Goal: Check status

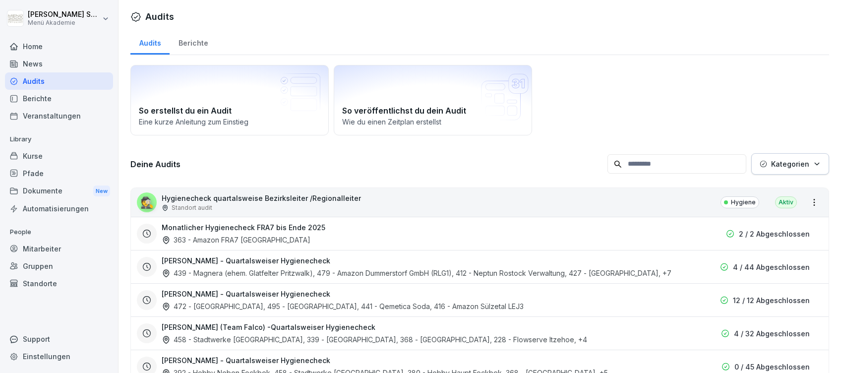
click at [30, 52] on div "Home" at bounding box center [59, 46] width 108 height 17
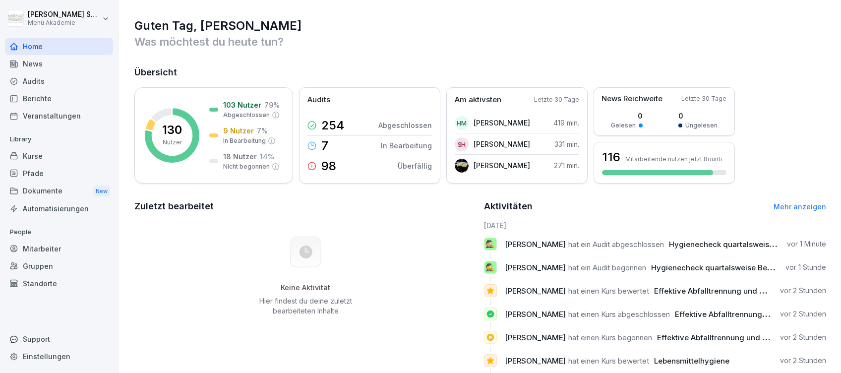
click at [37, 76] on div "Audits" at bounding box center [59, 80] width 108 height 17
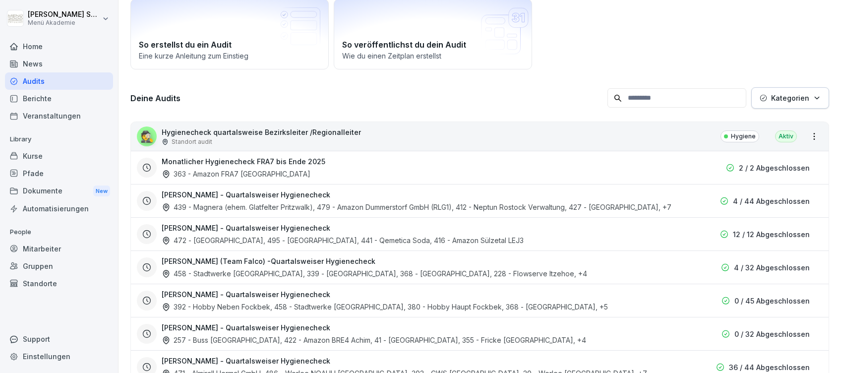
scroll to position [198, 0]
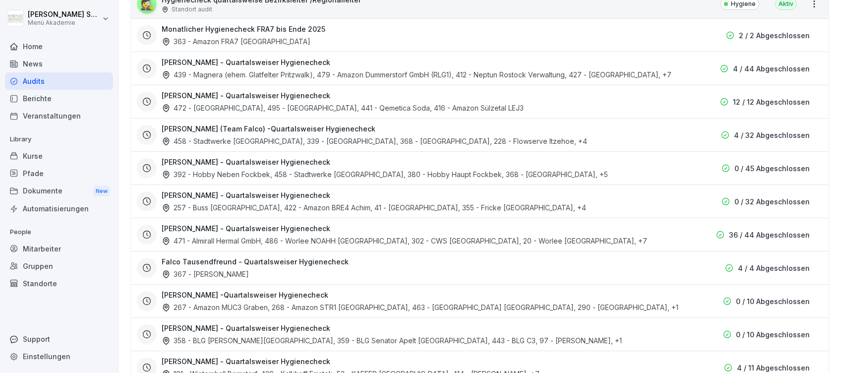
click at [208, 63] on h3 "[PERSON_NAME] - Quartalsweiser Hygienecheck" at bounding box center [246, 62] width 169 height 10
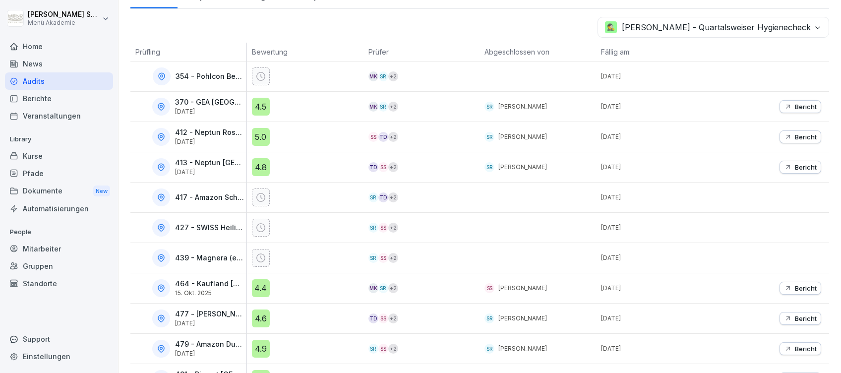
scroll to position [171, 0]
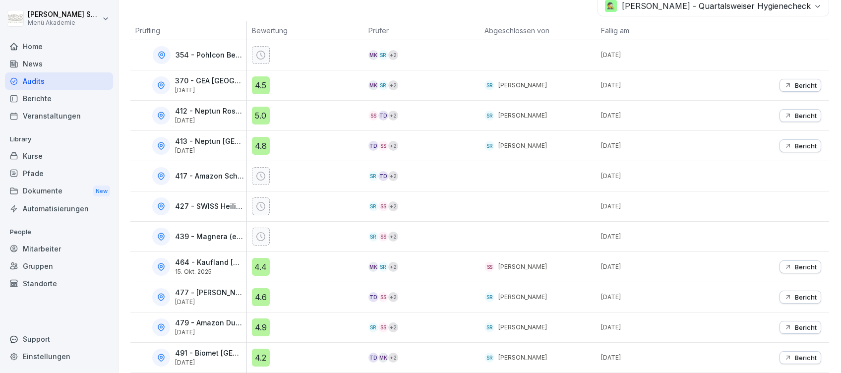
click at [214, 258] on p "464 - Kaufland [GEOGRAPHIC_DATA]" at bounding box center [209, 262] width 69 height 8
click at [336, 258] on div "4.4" at bounding box center [308, 267] width 112 height 18
